Goal: Task Accomplishment & Management: Manage account settings

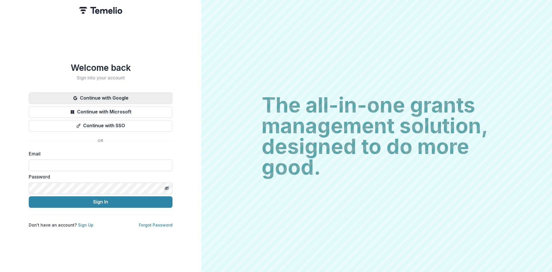
click at [110, 92] on button "Continue with Google" at bounding box center [101, 97] width 144 height 11
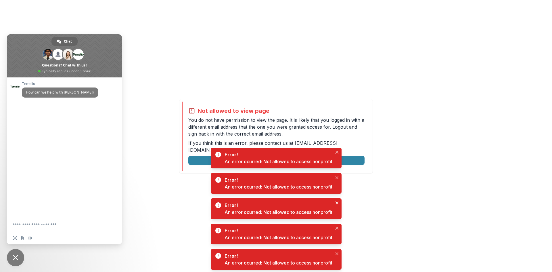
click at [286, 93] on div "Not allowed to view page You do not have permission to view the page. It is lik…" at bounding box center [276, 136] width 552 height 272
click at [338, 150] on button "Close" at bounding box center [336, 152] width 7 height 7
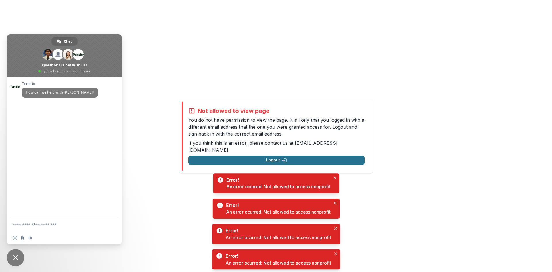
click at [281, 156] on button "Logout" at bounding box center [276, 160] width 176 height 9
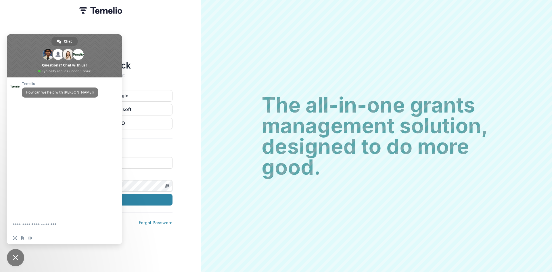
click at [165, 51] on div "Welcome back Sign into your account Continue with Google Continue with Microsof…" at bounding box center [100, 136] width 201 height 272
click at [148, 45] on div "Welcome back Sign into your account Continue with Google Continue with Microsof…" at bounding box center [100, 136] width 201 height 272
click at [172, 251] on div "Welcome back Sign into your account Continue with Google Continue with Microsof…" at bounding box center [100, 136] width 201 height 272
click at [16, 255] on span "Close chat" at bounding box center [15, 257] width 5 height 5
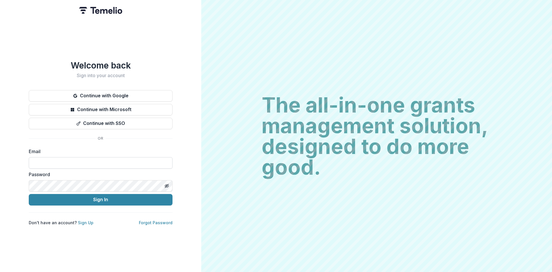
click at [45, 162] on input at bounding box center [101, 162] width 144 height 11
type input "**********"
click at [17, 181] on div "**********" at bounding box center [100, 136] width 201 height 272
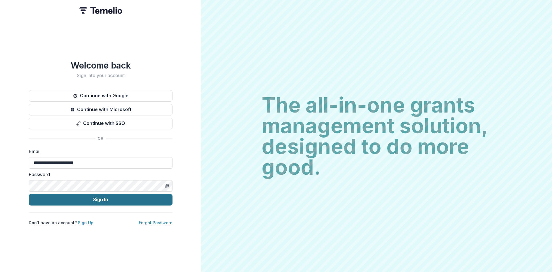
click at [91, 197] on button "Sign In" at bounding box center [101, 199] width 144 height 11
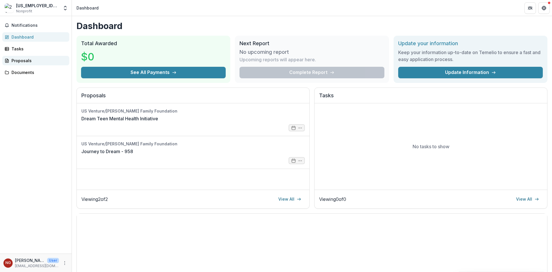
click at [23, 62] on div "Proposals" at bounding box center [37, 60] width 53 height 6
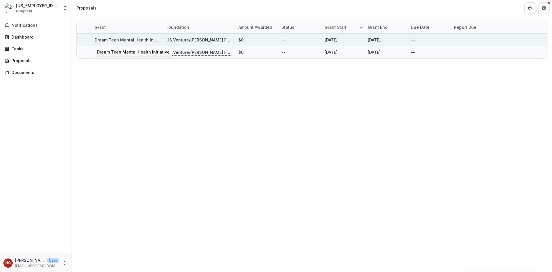
click at [119, 42] on link "Dream Teen Mental Health Initiative" at bounding box center [131, 39] width 73 height 5
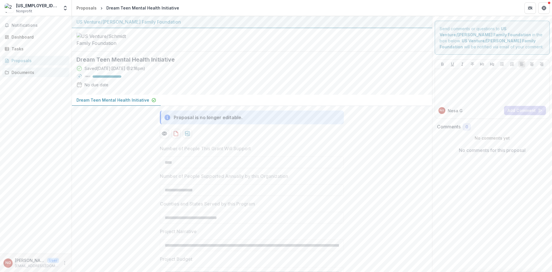
click at [18, 72] on div "Documents" at bounding box center [37, 72] width 53 height 6
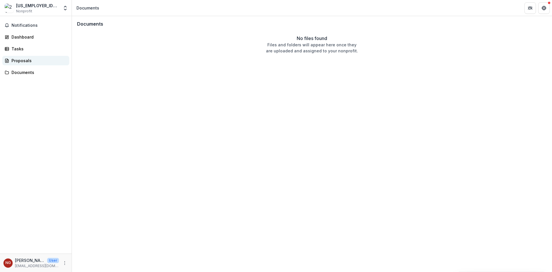
click at [20, 61] on div "Proposals" at bounding box center [37, 60] width 53 height 6
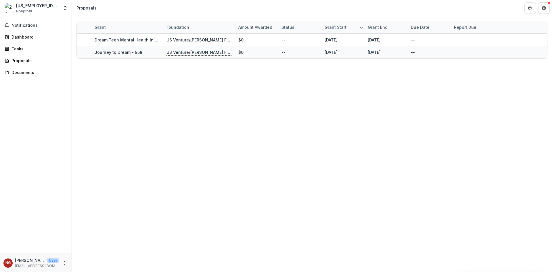
click at [24, 30] on div "Notifications Dashboard Tasks Proposals Documents" at bounding box center [36, 134] width 72 height 237
click at [25, 75] on div "Documents" at bounding box center [37, 72] width 53 height 6
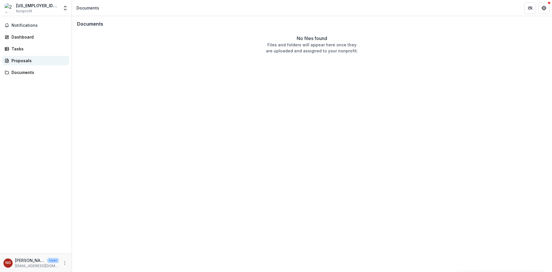
click at [20, 60] on div "Proposals" at bounding box center [37, 60] width 53 height 6
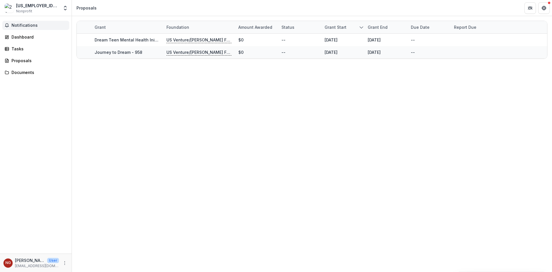
click at [19, 26] on span "Notifications" at bounding box center [38, 25] width 55 height 5
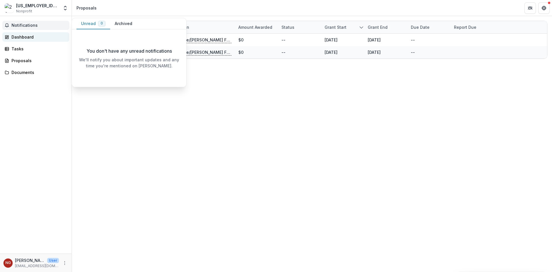
click at [20, 39] on div "Dashboard" at bounding box center [37, 37] width 53 height 6
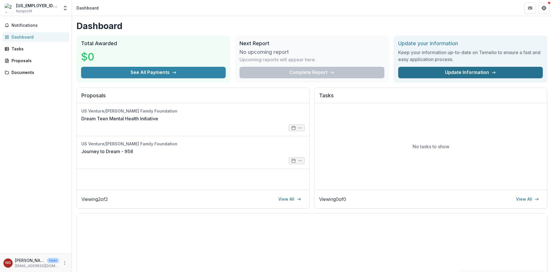
click at [458, 72] on link "Update Information" at bounding box center [470, 72] width 145 height 11
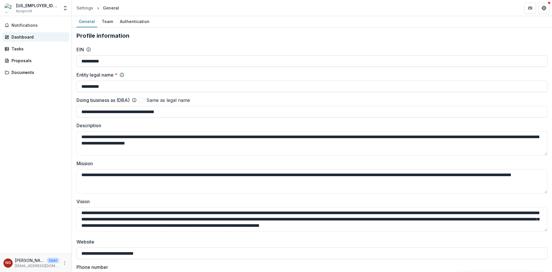
click at [21, 39] on div "Dashboard" at bounding box center [37, 37] width 53 height 6
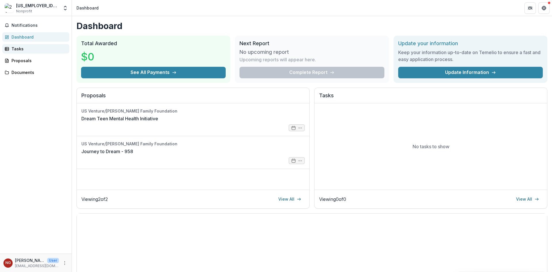
click at [21, 49] on div "Tasks" at bounding box center [37, 49] width 53 height 6
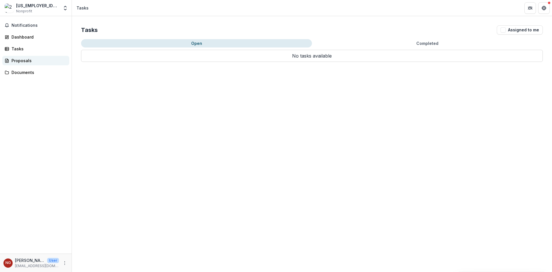
click at [25, 61] on div "Proposals" at bounding box center [37, 60] width 53 height 6
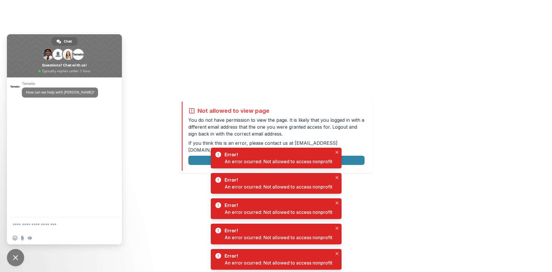
drag, startPoint x: 337, startPoint y: 151, endPoint x: 330, endPoint y: 149, distance: 6.8
click at [337, 153] on button "Close" at bounding box center [336, 152] width 7 height 7
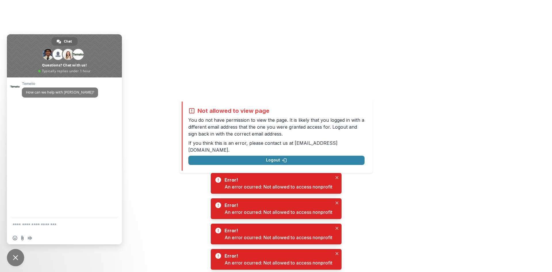
click at [13, 253] on span "Close chat" at bounding box center [15, 257] width 17 height 17
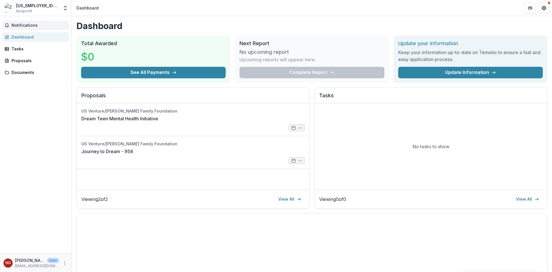
click at [19, 26] on span "Notifications" at bounding box center [38, 25] width 55 height 5
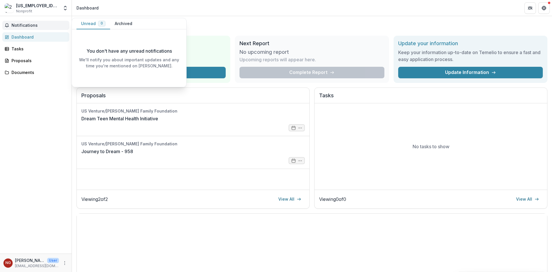
click at [94, 22] on button "Unread 0" at bounding box center [93, 23] width 34 height 11
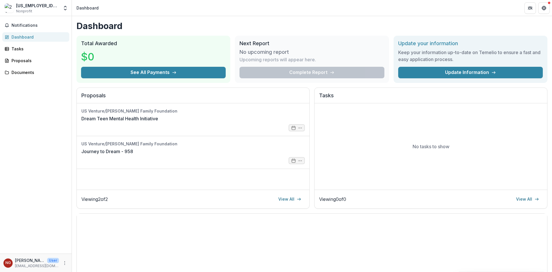
click at [47, 260] on p "User" at bounding box center [53, 260] width 12 height 5
click at [15, 24] on span "Notifications" at bounding box center [38, 25] width 55 height 5
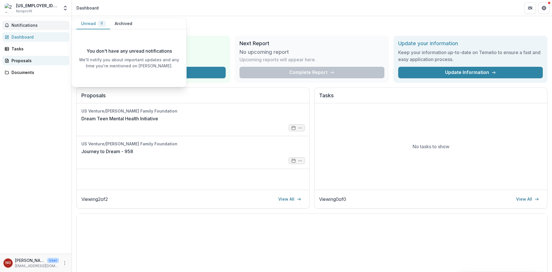
click at [20, 63] on div "Proposals" at bounding box center [37, 60] width 53 height 6
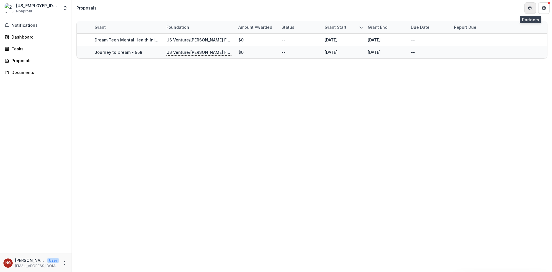
click at [530, 8] on icon "Partners" at bounding box center [530, 8] width 5 height 5
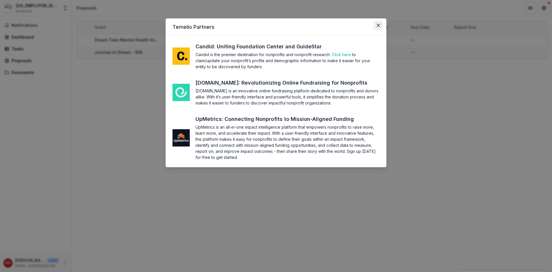
click at [378, 25] on icon "Close" at bounding box center [378, 25] width 3 height 3
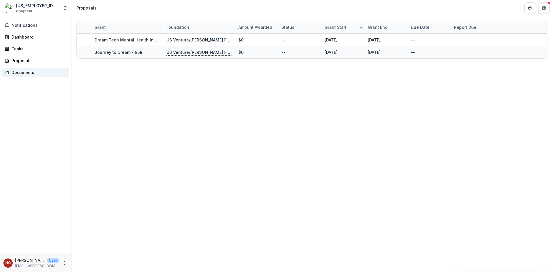
click at [9, 76] on link "Documents" at bounding box center [35, 72] width 67 height 9
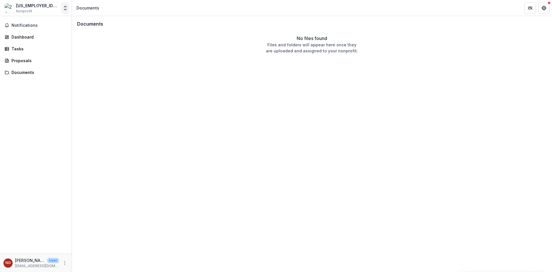
click at [64, 8] on icon "Open entity switcher" at bounding box center [65, 8] width 6 height 6
click at [23, 32] on link "Settings" at bounding box center [35, 31] width 69 height 9
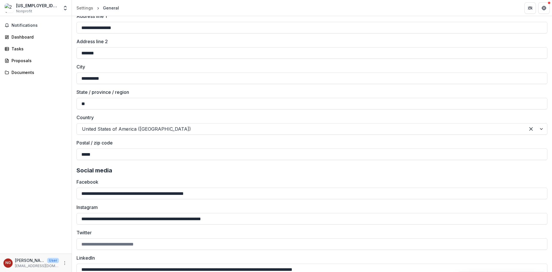
scroll to position [725, 0]
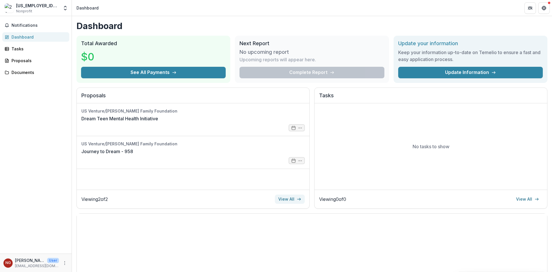
click at [284, 199] on link "View All" at bounding box center [290, 198] width 30 height 9
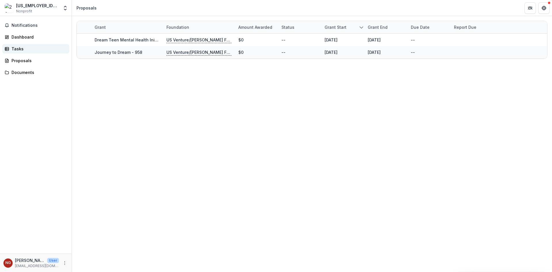
click at [20, 49] on div "Tasks" at bounding box center [37, 49] width 53 height 6
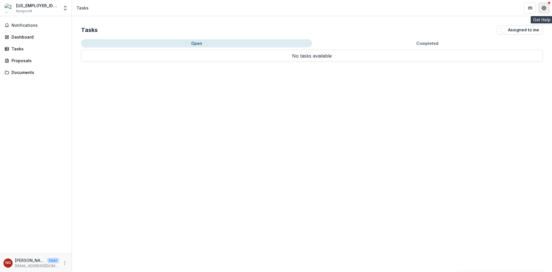
click at [547, 9] on button "Get Help" at bounding box center [543, 7] width 11 height 11
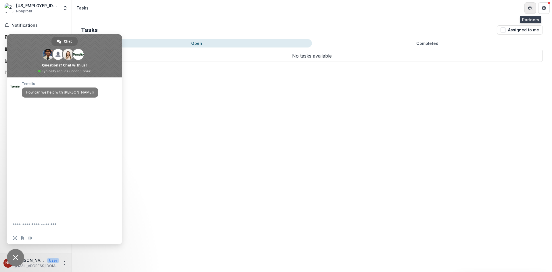
click at [533, 11] on button "Partners" at bounding box center [529, 7] width 11 height 11
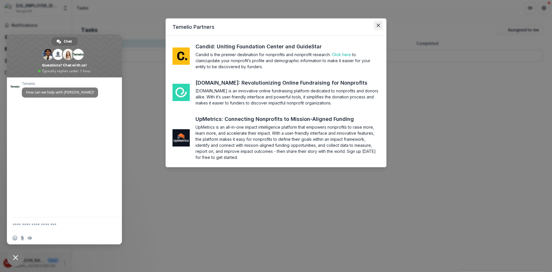
click at [377, 24] on icon "Close" at bounding box center [378, 25] width 3 height 3
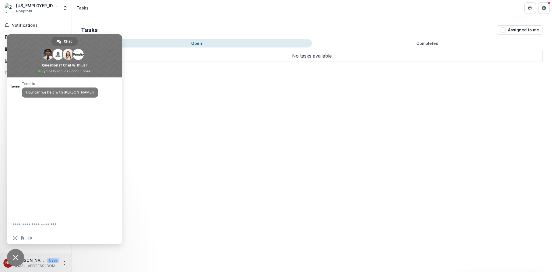
click at [22, 225] on textarea "Compose your message..." at bounding box center [58, 224] width 91 height 5
type textarea "*******"
click at [26, 24] on span "Notifications" at bounding box center [38, 25] width 55 height 5
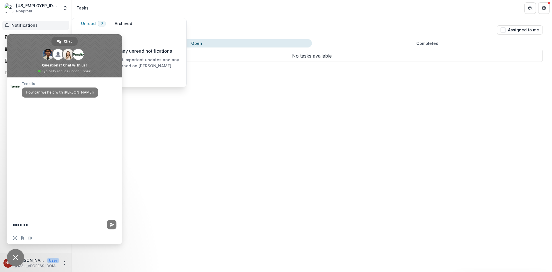
click at [124, 23] on button "Archived" at bounding box center [123, 23] width 27 height 11
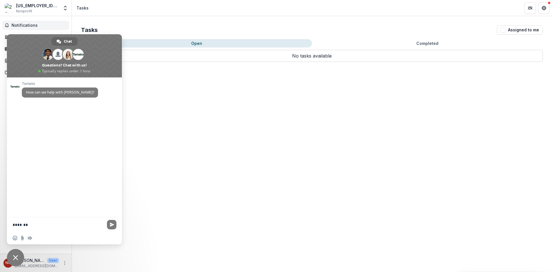
click at [19, 255] on span "Close chat" at bounding box center [15, 257] width 17 height 17
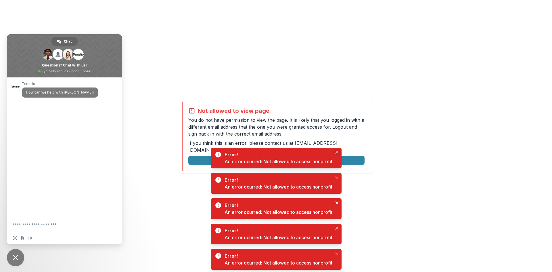
click at [338, 151] on icon "Close" at bounding box center [336, 152] width 3 height 3
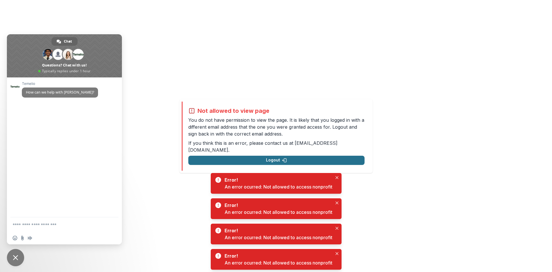
click at [268, 157] on button "Logout" at bounding box center [276, 160] width 176 height 9
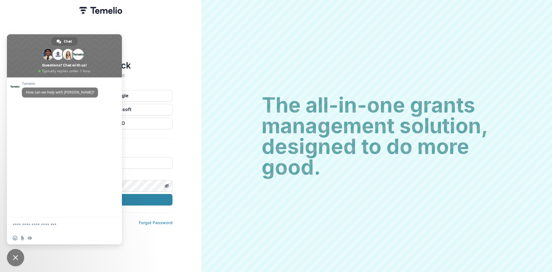
click at [156, 39] on div "Welcome back Sign into your account Continue with Google Continue with Microsof…" at bounding box center [100, 136] width 201 height 272
click at [13, 256] on span "Close chat" at bounding box center [15, 257] width 5 height 5
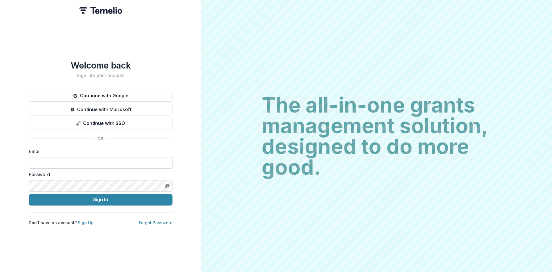
click at [55, 161] on input at bounding box center [101, 162] width 144 height 11
type input "**********"
click at [156, 222] on link "Forgot Password" at bounding box center [156, 222] width 34 height 5
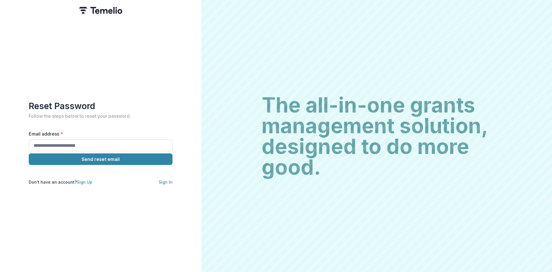
click at [43, 146] on input "Email address *" at bounding box center [101, 144] width 144 height 11
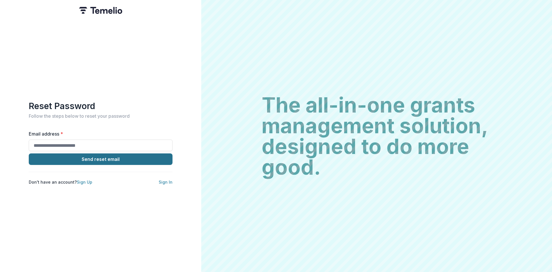
type input "**********"
click at [107, 160] on button "Send reset email" at bounding box center [101, 158] width 144 height 11
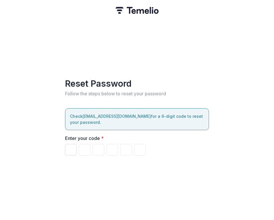
click at [74, 149] on input "Please enter your pin code" at bounding box center [70, 149] width 11 height 11
type input "*"
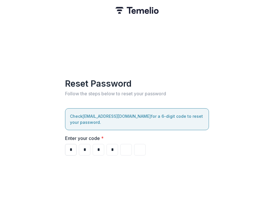
type input "*"
drag, startPoint x: 73, startPoint y: 150, endPoint x: 67, endPoint y: 148, distance: 6.3
click at [67, 148] on input "*" at bounding box center [70, 149] width 11 height 11
type input "*"
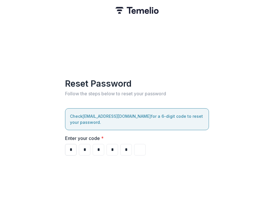
type input "*"
click at [229, 143] on div "Reset Password Follow the steps below to reset your password Check [EMAIL_ADDRE…" at bounding box center [137, 110] width 274 height 220
drag, startPoint x: 72, startPoint y: 148, endPoint x: 68, endPoint y: 148, distance: 4.0
click at [68, 148] on input "*" at bounding box center [70, 149] width 11 height 11
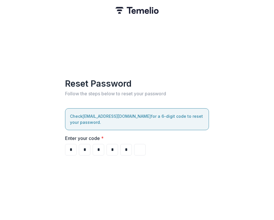
drag, startPoint x: 74, startPoint y: 149, endPoint x: 63, endPoint y: 147, distance: 11.1
click at [63, 147] on div "Reset Password Follow the steps below to reset your password Check [EMAIL_ADDRE…" at bounding box center [137, 110] width 274 height 220
type input "*"
drag, startPoint x: 85, startPoint y: 148, endPoint x: 80, endPoint y: 147, distance: 5.9
click at [80, 147] on input "*" at bounding box center [84, 149] width 11 height 11
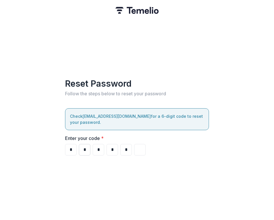
type input "*"
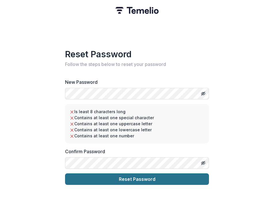
click at [136, 179] on button "Reset Password" at bounding box center [137, 178] width 144 height 11
click at [125, 179] on button "Reset Password" at bounding box center [137, 178] width 144 height 11
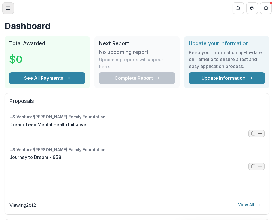
click at [10, 8] on button "Toggle Menu" at bounding box center [7, 7] width 11 height 11
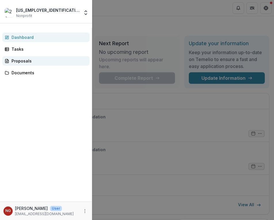
click at [23, 62] on div "Proposals" at bounding box center [47, 61] width 73 height 6
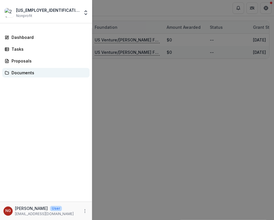
click at [25, 71] on div "Documents" at bounding box center [47, 73] width 73 height 6
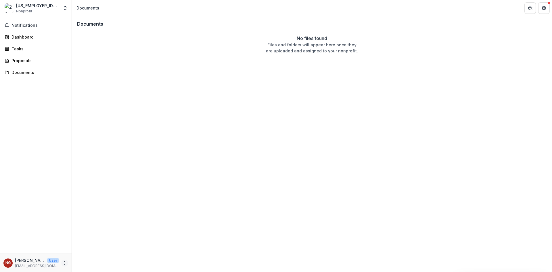
click at [65, 219] on icon "More" at bounding box center [64, 262] width 5 height 5
click at [97, 219] on link "Settings" at bounding box center [103, 250] width 62 height 9
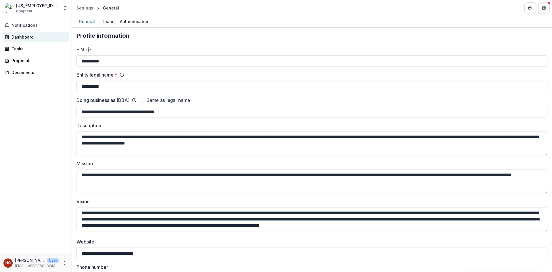
click at [25, 34] on div "Dashboard" at bounding box center [37, 37] width 53 height 6
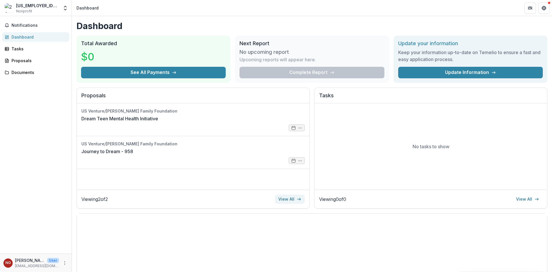
click at [273, 199] on link "View All" at bounding box center [290, 198] width 30 height 9
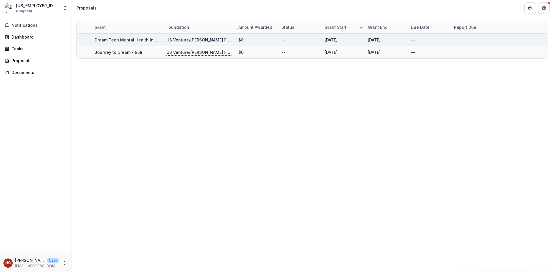
click at [130, 37] on div "Dream Teen Mental Health Initiative" at bounding box center [127, 40] width 65 height 6
click at [130, 39] on link "Dream Teen Mental Health Initiative" at bounding box center [131, 39] width 73 height 5
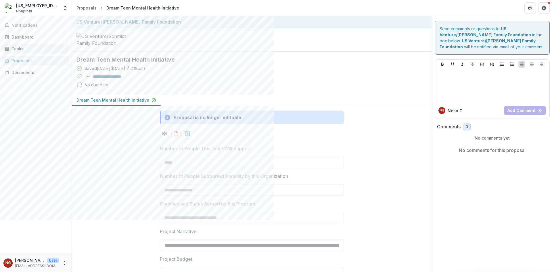
click at [18, 48] on div "Tasks" at bounding box center [37, 49] width 53 height 6
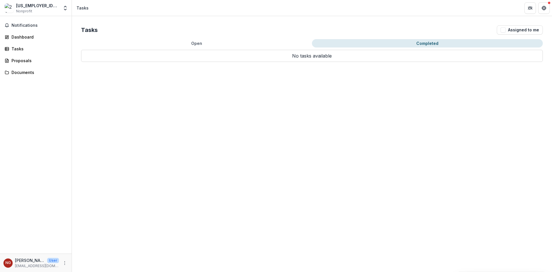
click at [273, 44] on button "Completed" at bounding box center [427, 43] width 231 height 8
click at [32, 26] on span "Notifications" at bounding box center [38, 25] width 55 height 5
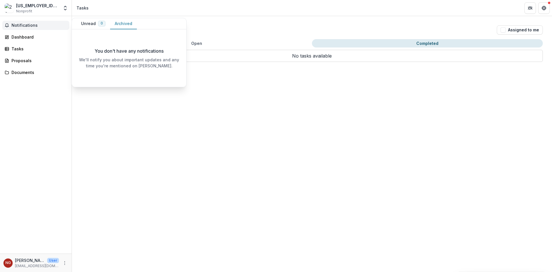
click at [124, 23] on button "Archived" at bounding box center [123, 23] width 27 height 11
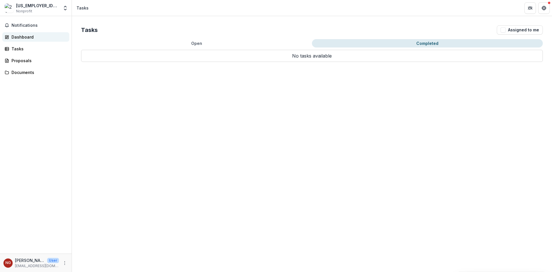
click at [21, 37] on div "Dashboard" at bounding box center [37, 37] width 53 height 6
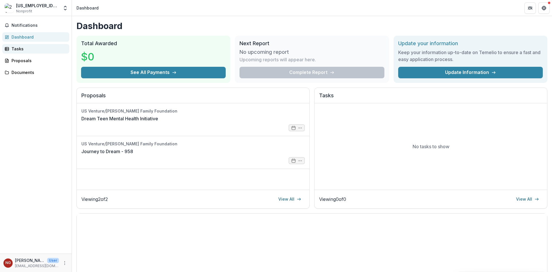
click at [20, 49] on div "Tasks" at bounding box center [37, 49] width 53 height 6
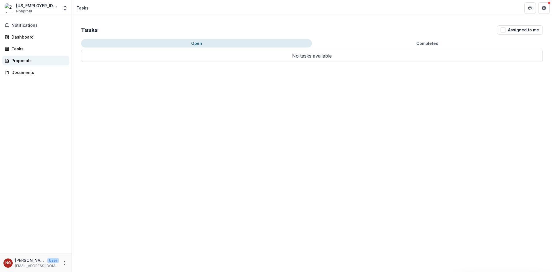
click at [23, 61] on div "Proposals" at bounding box center [37, 60] width 53 height 6
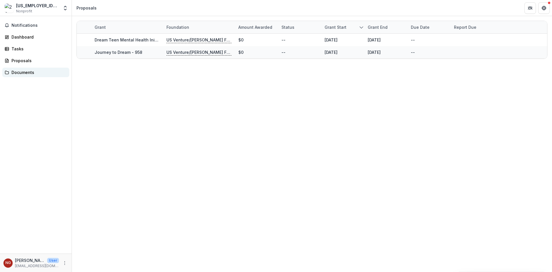
click at [24, 71] on div "Documents" at bounding box center [37, 72] width 53 height 6
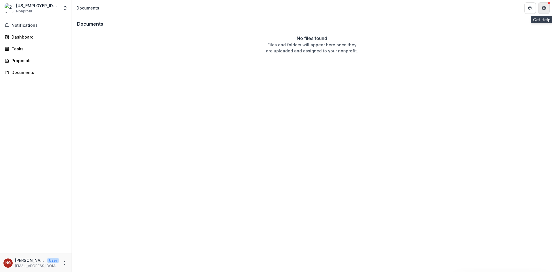
click at [273, 9] on icon "Get Help" at bounding box center [543, 9] width 1 height 1
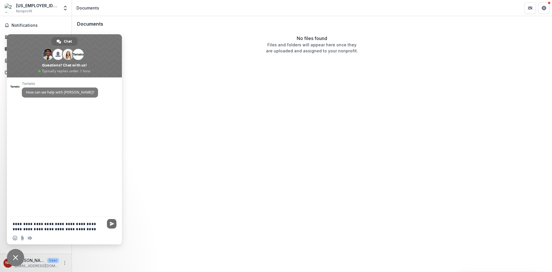
type textarea "**********"
click at [113, 219] on span "Send" at bounding box center [112, 223] width 4 height 4
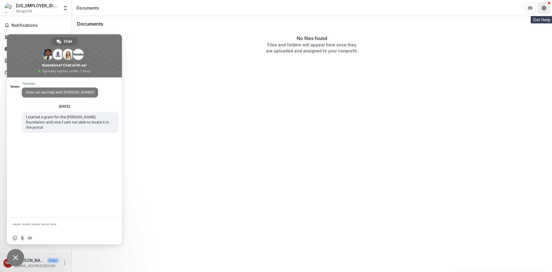
click at [273, 7] on icon "Get Help" at bounding box center [544, 8] width 5 height 5
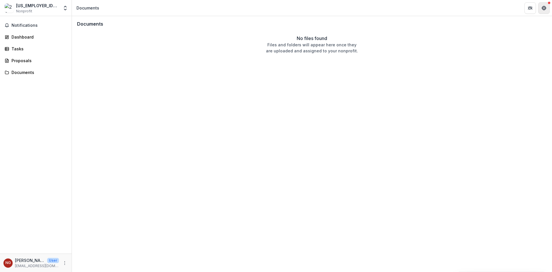
click at [273, 7] on icon "Get Help" at bounding box center [544, 8] width 5 height 5
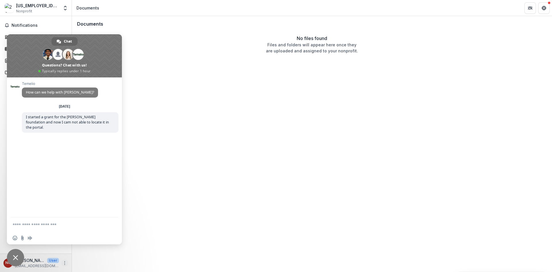
click at [65, 219] on icon "More" at bounding box center [64, 262] width 5 height 5
click at [24, 25] on span "Notifications" at bounding box center [38, 25] width 55 height 5
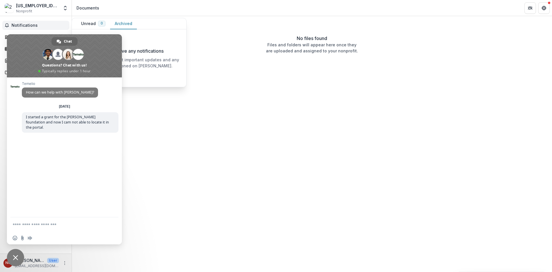
click at [124, 22] on button "Archived" at bounding box center [123, 23] width 27 height 11
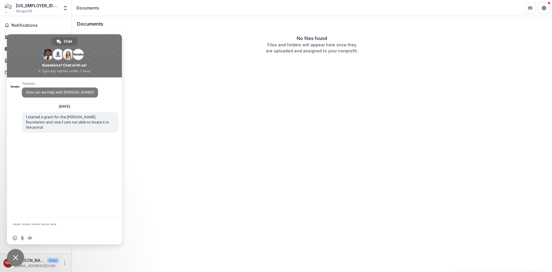
click at [33, 6] on div "20-1209865" at bounding box center [37, 6] width 43 height 6
click at [66, 6] on icon "Open entity switcher" at bounding box center [65, 8] width 6 height 6
click at [37, 21] on link "Team Settings" at bounding box center [35, 22] width 69 height 9
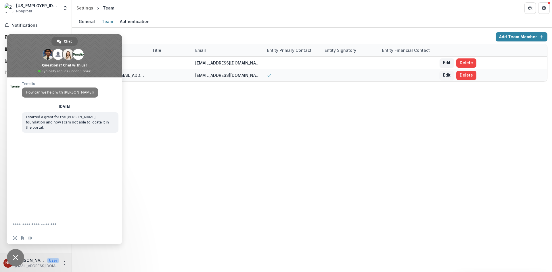
drag, startPoint x: 225, startPoint y: 147, endPoint x: 224, endPoint y: 144, distance: 3.2
click at [225, 146] on div "General Team Authentication Team ( 2 ) Add Team Member Name Title Email Entity …" at bounding box center [312, 144] width 480 height 256
drag, startPoint x: 25, startPoint y: 40, endPoint x: 95, endPoint y: 135, distance: 117.7
click at [97, 135] on div "Chat Ruthwick Lucy Maya And 7 more Questions? Chat with us! Typically replies u…" at bounding box center [64, 139] width 115 height 210
drag, startPoint x: 148, startPoint y: 234, endPoint x: 121, endPoint y: 186, distance: 54.9
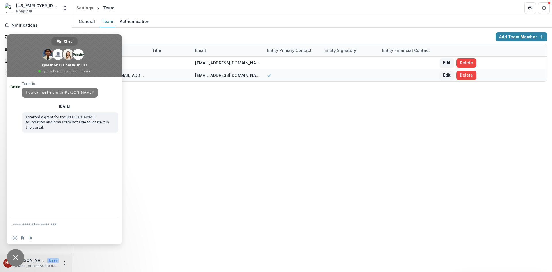
click at [149, 219] on div "General Team Authentication Team ( 2 ) Add Team Member Name Title Email Entity …" at bounding box center [312, 144] width 480 height 256
click at [16, 219] on span "Close chat" at bounding box center [15, 257] width 17 height 17
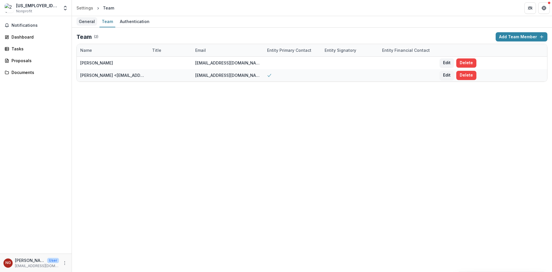
click at [88, 21] on div "General" at bounding box center [86, 21] width 21 height 8
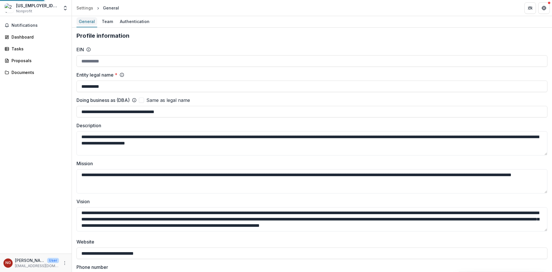
type input "**********"
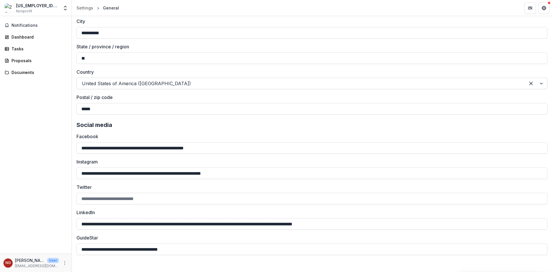
scroll to position [725, 0]
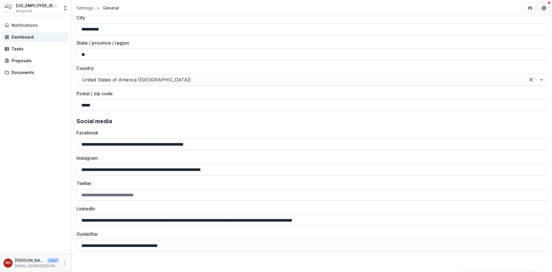
click at [17, 37] on div "Dashboard" at bounding box center [37, 37] width 53 height 6
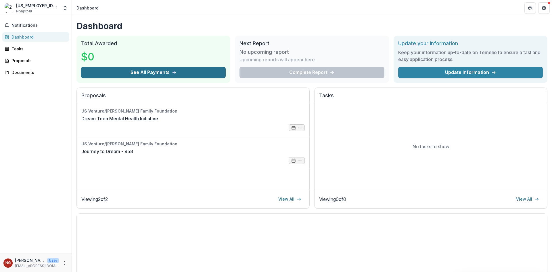
click at [154, 73] on button "See All Payments" at bounding box center [153, 72] width 145 height 11
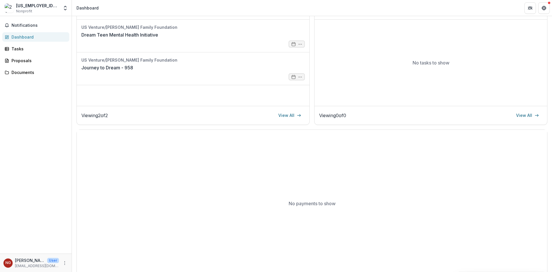
scroll to position [89, 0]
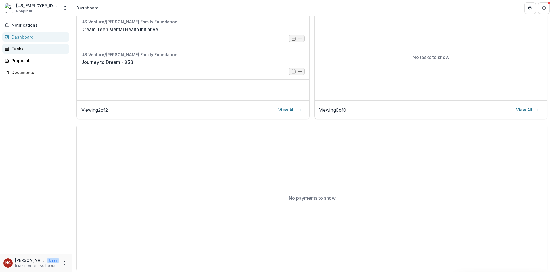
click at [9, 50] on rect at bounding box center [7, 48] width 4 height 3
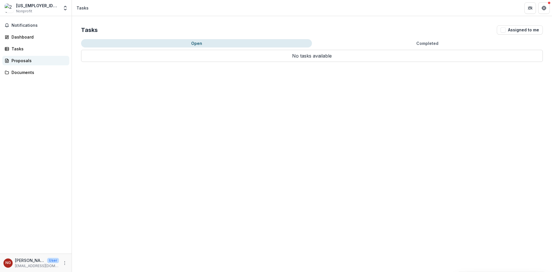
click at [18, 61] on div "Proposals" at bounding box center [37, 60] width 53 height 6
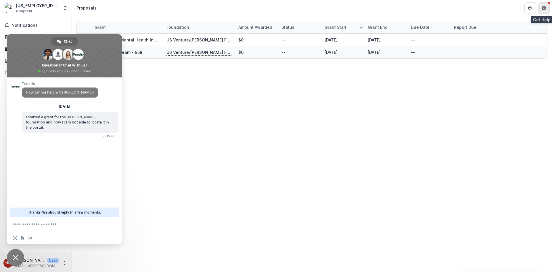
click at [548, 5] on button "Get Help" at bounding box center [543, 7] width 11 height 11
click at [544, 7] on icon "Get Help" at bounding box center [543, 6] width 1 height 1
click at [64, 266] on button "More" at bounding box center [64, 262] width 7 height 7
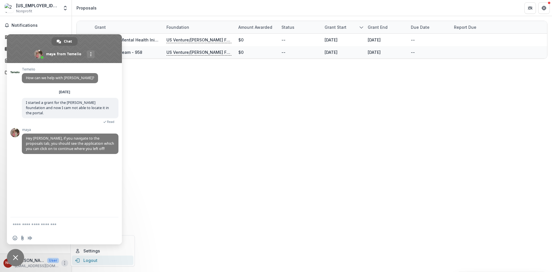
click at [86, 261] on button "Logout" at bounding box center [103, 259] width 62 height 9
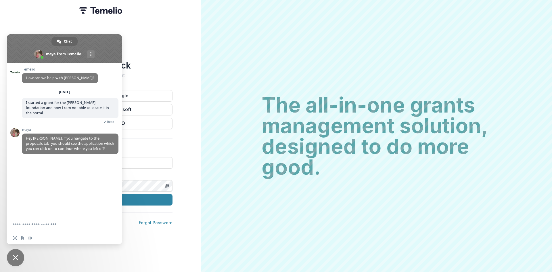
click at [171, 45] on div "Welcome back Sign into your account Continue with Google Continue with Microsof…" at bounding box center [100, 136] width 201 height 272
drag, startPoint x: 16, startPoint y: 17, endPoint x: 48, endPoint y: 61, distance: 54.2
click at [18, 17] on div "Welcome back Sign into your account Continue with Google Continue with Microsof…" at bounding box center [100, 136] width 201 height 272
click at [12, 255] on span "Close chat" at bounding box center [15, 257] width 17 height 17
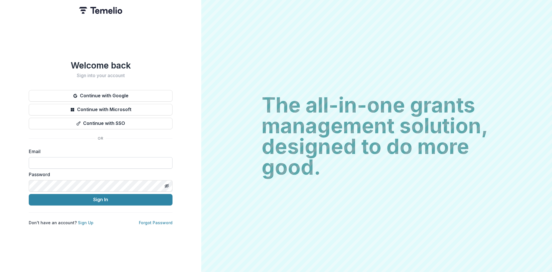
click at [41, 163] on input at bounding box center [101, 162] width 144 height 11
click at [63, 162] on input at bounding box center [101, 162] width 144 height 11
drag, startPoint x: 86, startPoint y: 163, endPoint x: 107, endPoint y: 164, distance: 21.0
click at [107, 164] on input "**********" at bounding box center [101, 162] width 144 height 11
type input "**********"
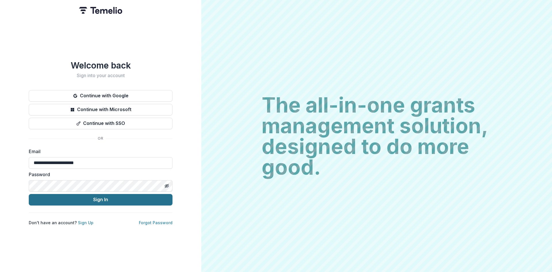
click at [41, 199] on button "Sign In" at bounding box center [101, 199] width 144 height 11
